Goal: Check status: Check status

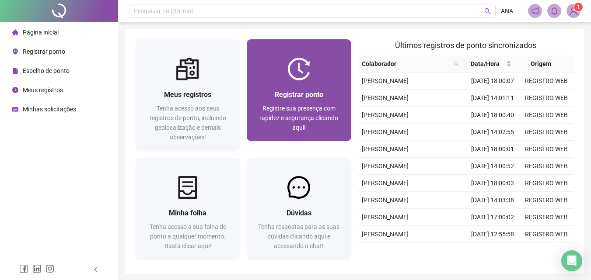
click at [306, 82] on div "Registrar ponto Registre sua presença com rapidez e segurança clicando aqui!" at bounding box center [299, 111] width 104 height 61
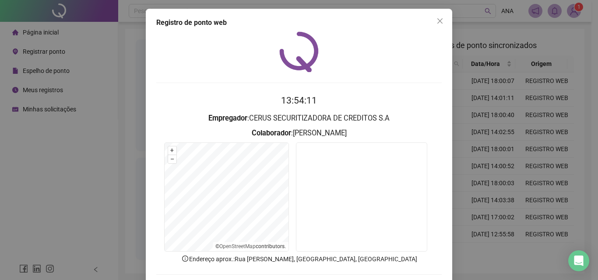
scroll to position [42, 0]
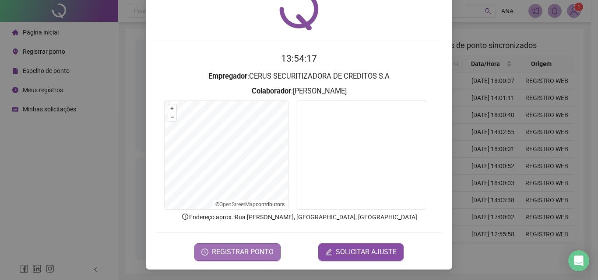
click at [242, 248] on span "REGISTRAR PONTO" at bounding box center [243, 252] width 62 height 11
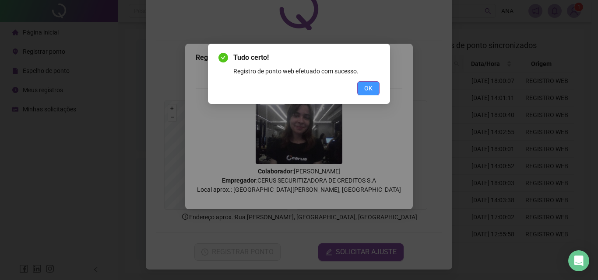
click at [373, 88] on button "OK" at bounding box center [368, 88] width 22 height 14
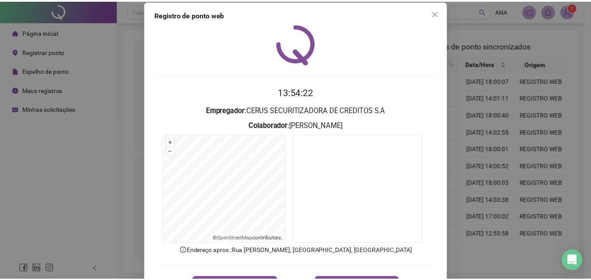
scroll to position [0, 0]
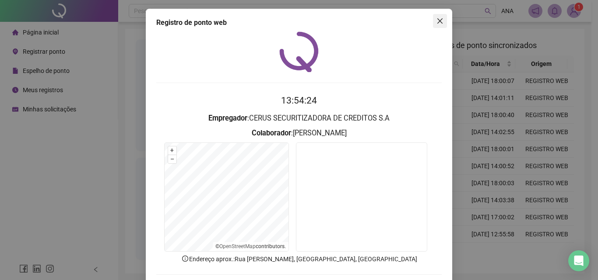
click at [433, 21] on span "Close" at bounding box center [440, 21] width 14 height 7
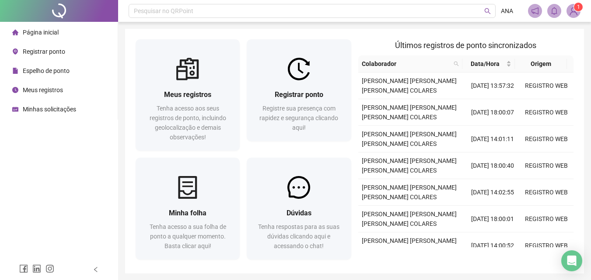
click at [45, 49] on span "Registrar ponto" at bounding box center [44, 51] width 42 height 7
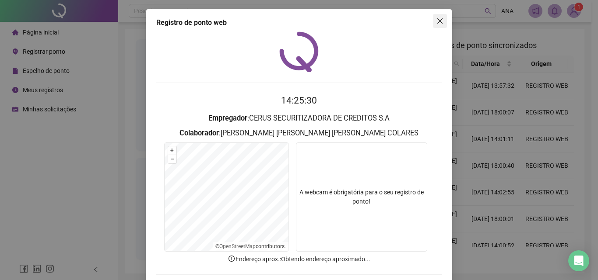
click at [439, 25] on button "Close" at bounding box center [440, 21] width 14 height 14
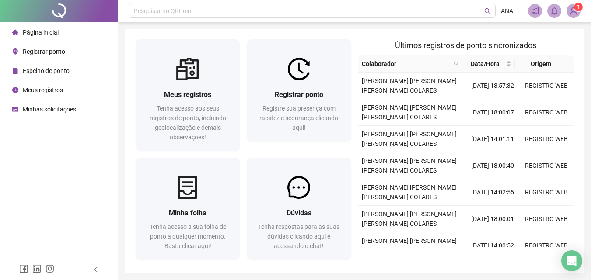
click at [40, 71] on span "Espelho de ponto" at bounding box center [46, 70] width 47 height 7
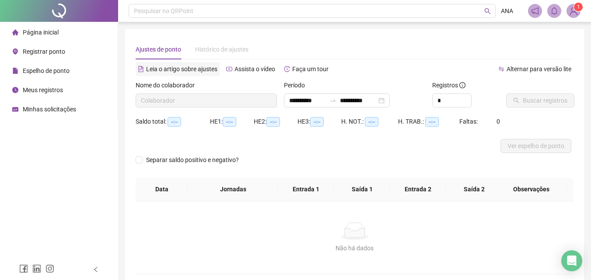
type input "**********"
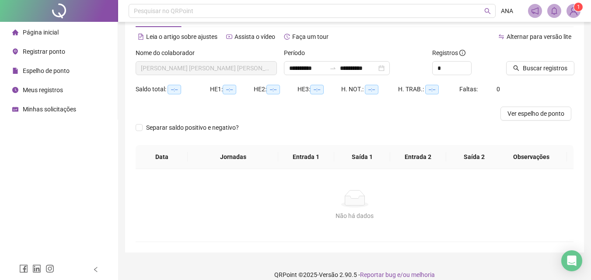
scroll to position [42, 0]
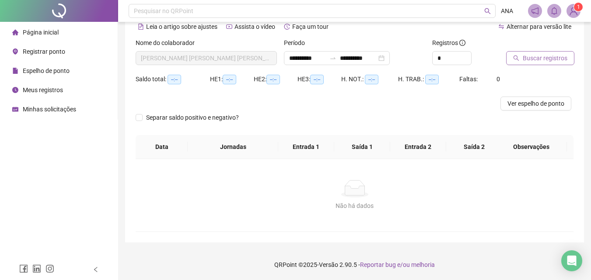
click at [521, 60] on button "Buscar registros" at bounding box center [540, 58] width 68 height 14
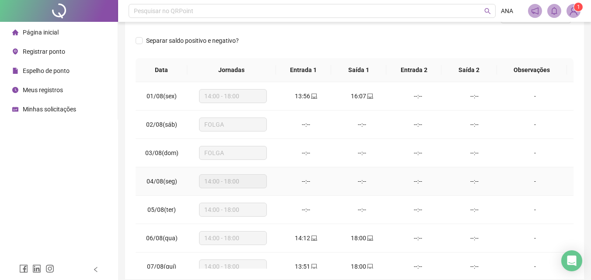
scroll to position [44, 0]
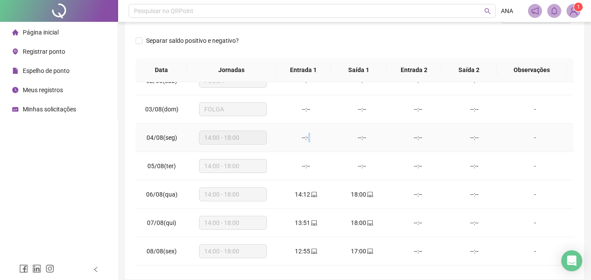
click at [308, 134] on div "--:--" at bounding box center [306, 138] width 42 height 10
click at [294, 136] on div "--:--" at bounding box center [306, 138] width 42 height 10
click at [293, 136] on div "--:--" at bounding box center [306, 138] width 42 height 10
drag, startPoint x: 289, startPoint y: 137, endPoint x: 263, endPoint y: 133, distance: 27.0
click at [263, 133] on div "14:00 - 18:00" at bounding box center [233, 138] width 68 height 14
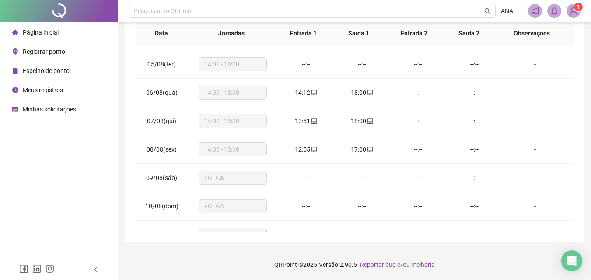
scroll to position [0, 0]
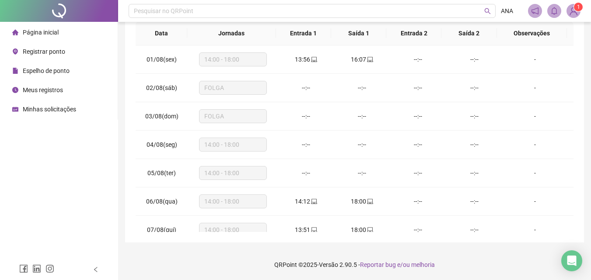
click at [39, 34] on span "Página inicial" at bounding box center [41, 32] width 36 height 7
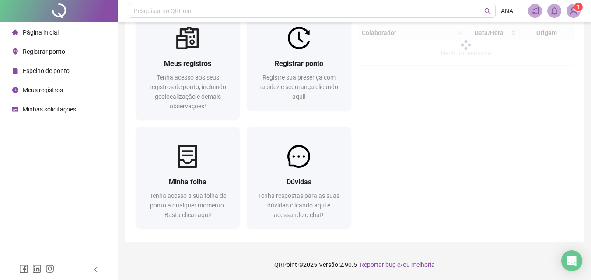
scroll to position [31, 0]
